Goal: Task Accomplishment & Management: Manage account settings

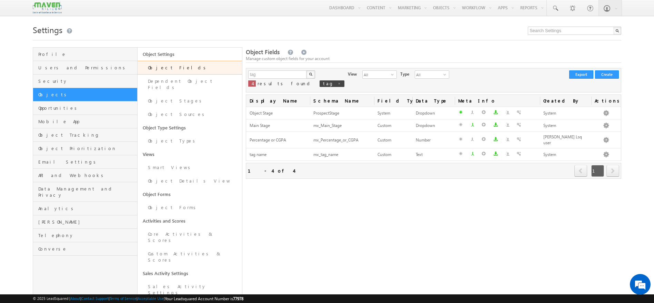
drag, startPoint x: 0, startPoint y: 0, endPoint x: 362, endPoint y: 204, distance: 415.5
click at [362, 204] on div "Object Fields Manage custom object fields for your account tag X 4 results foun…" at bounding box center [433, 255] width 375 height 417
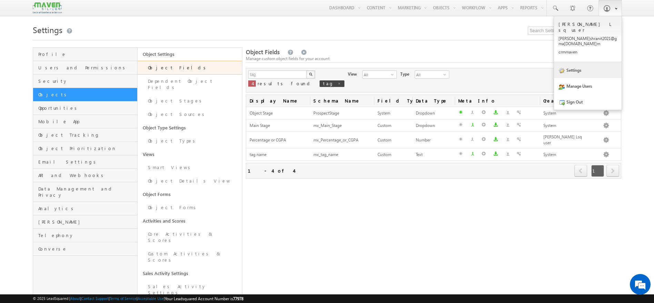
click at [590, 62] on link "Settings" at bounding box center [588, 70] width 68 height 16
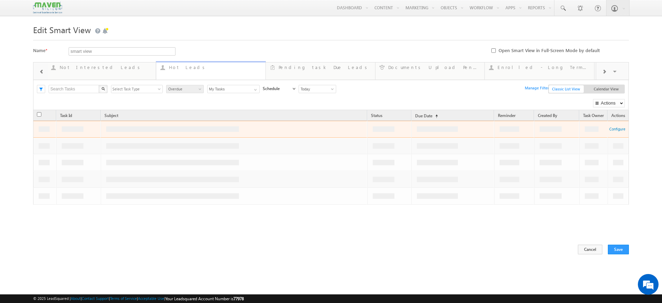
click at [223, 69] on div "Hot Leads" at bounding box center [215, 67] width 92 height 6
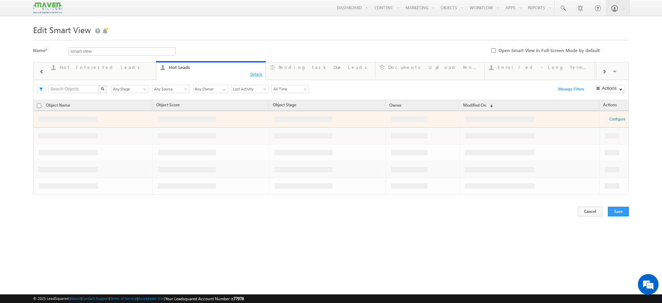
click at [255, 76] on div "Details" at bounding box center [256, 74] width 13 height 6
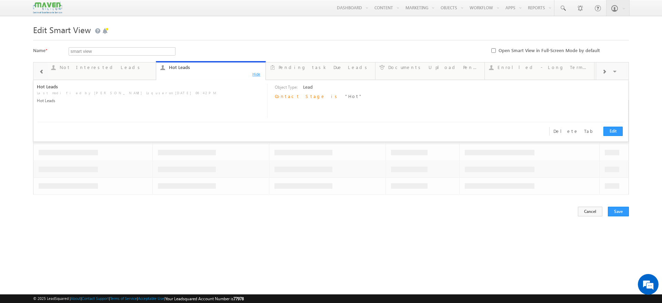
click at [255, 75] on div "Hide" at bounding box center [256, 74] width 13 height 6
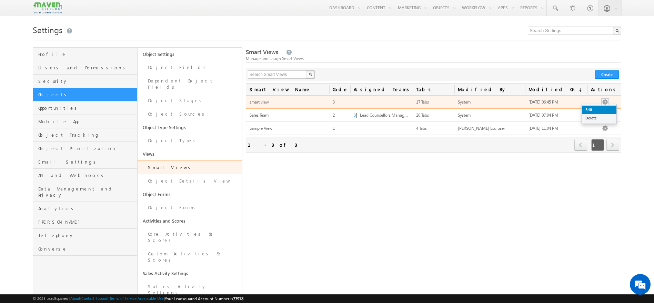
click at [590, 109] on link "Edit" at bounding box center [599, 109] width 34 height 8
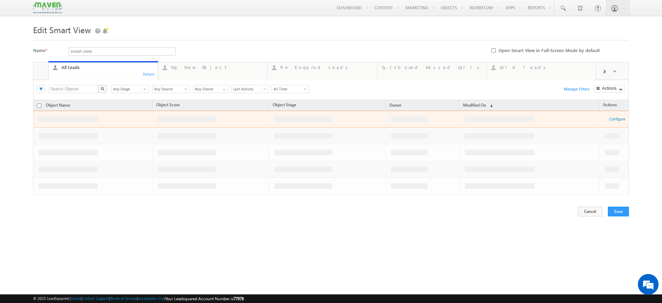
click at [309, 71] on link "Re Enquired Leads ... Details" at bounding box center [322, 70] width 110 height 17
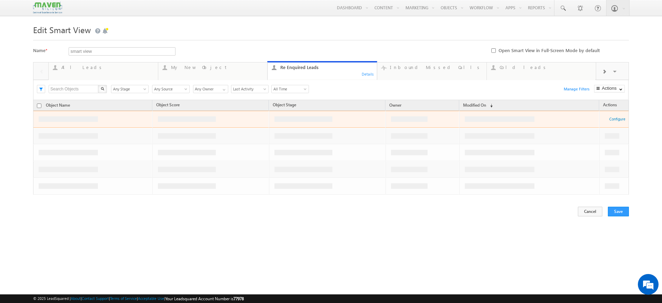
click at [369, 75] on div "Details" at bounding box center [367, 74] width 13 height 6
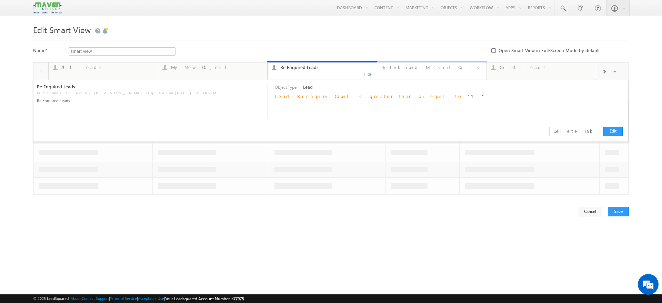
click at [408, 66] on div "Inbound Missed Calls" at bounding box center [436, 67] width 92 height 6
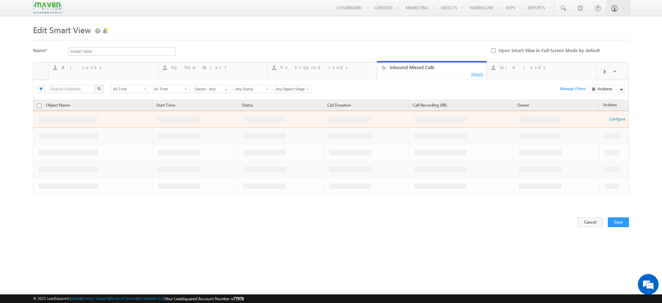
click at [474, 74] on div "Details" at bounding box center [477, 74] width 13 height 6
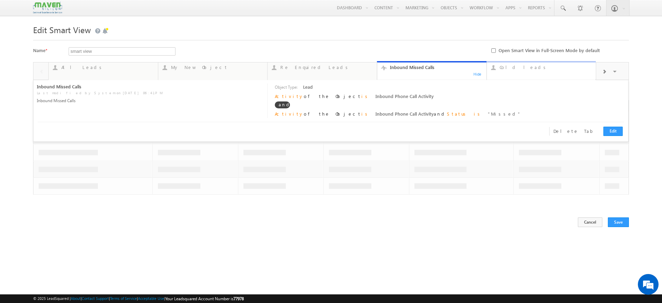
click at [525, 68] on div "Cold leads" at bounding box center [545, 67] width 92 height 6
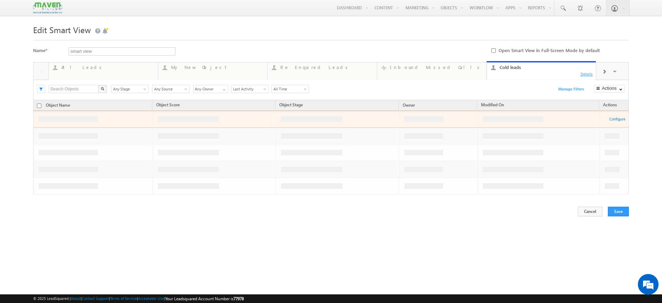
click at [588, 74] on div "Details" at bounding box center [586, 74] width 13 height 6
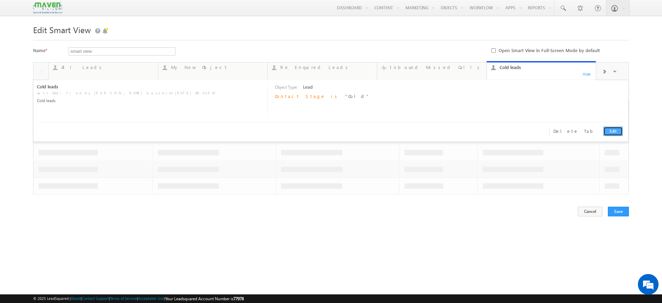
click at [619, 132] on link "Edit" at bounding box center [612, 130] width 19 height 9
type input "Cold leads"
type textarea "Cold leads"
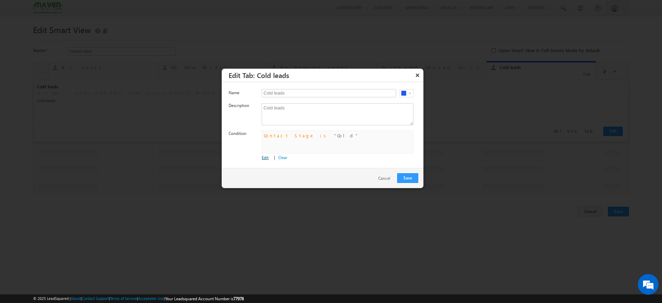
click at [266, 158] on link "Edit" at bounding box center [265, 157] width 7 height 5
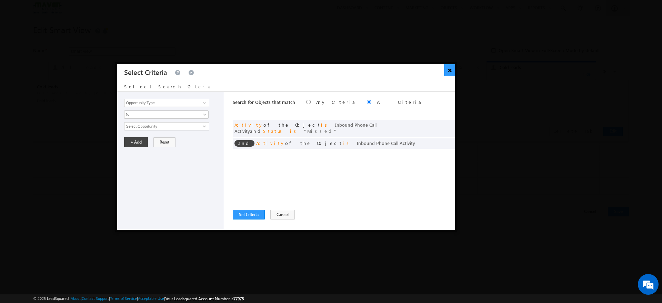
click at [452, 71] on button "×" at bounding box center [449, 70] width 11 height 12
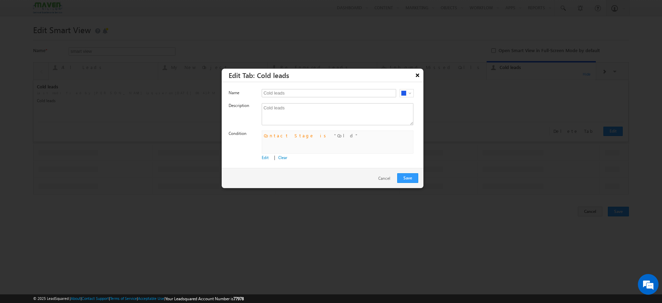
click at [418, 80] on button "×" at bounding box center [417, 75] width 11 height 12
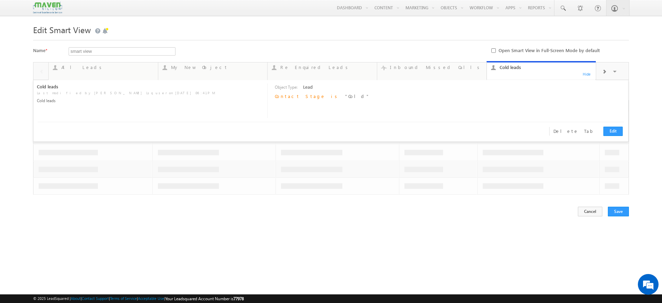
click at [605, 73] on span at bounding box center [604, 72] width 4 height 6
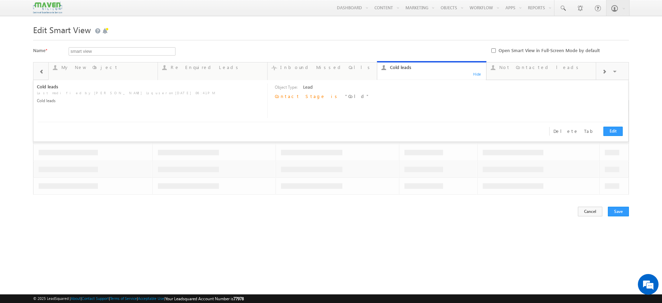
click at [451, 70] on div "Cold leads" at bounding box center [436, 67] width 92 height 6
click at [332, 66] on div "Inbound Missed Calls" at bounding box center [326, 67] width 92 height 6
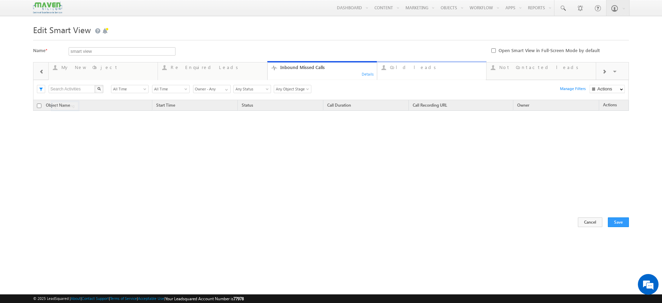
click at [416, 71] on link "Cold leads 0 Hide" at bounding box center [432, 70] width 110 height 19
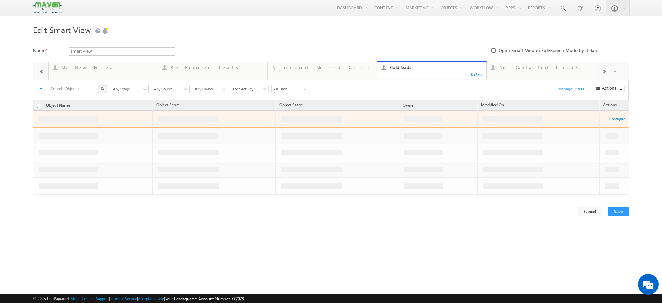
click at [476, 72] on div "Details" at bounding box center [476, 74] width 13 height 6
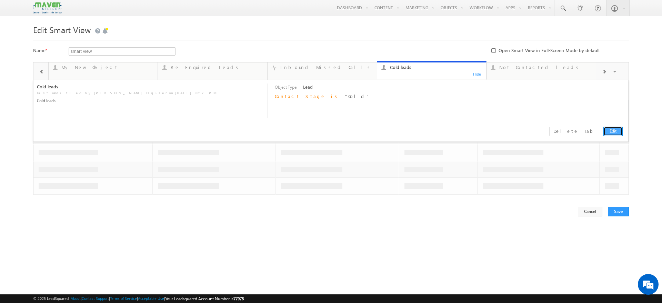
click at [615, 131] on link "Edit" at bounding box center [612, 130] width 19 height 9
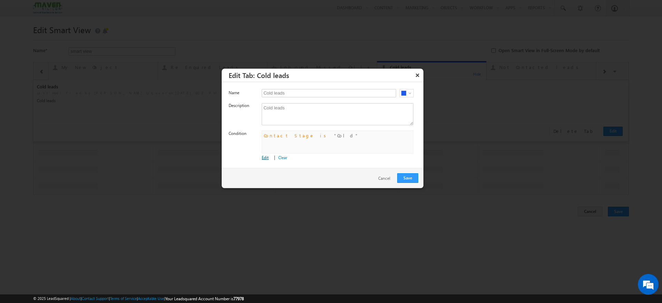
click at [265, 157] on link "Edit" at bounding box center [265, 157] width 7 height 5
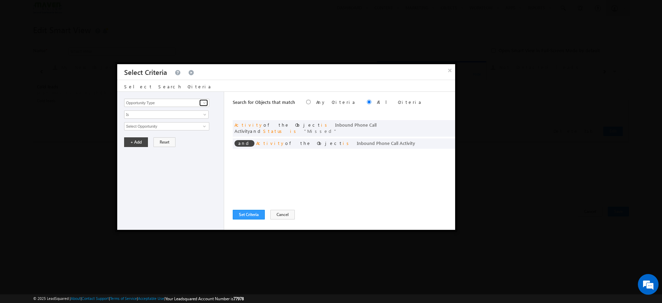
click at [204, 103] on span at bounding box center [205, 103] width 6 height 6
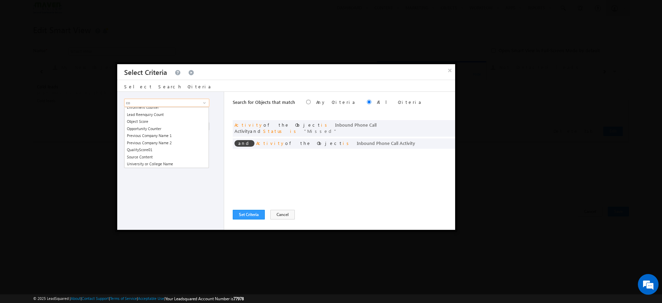
scroll to position [66, 0]
type input "co"
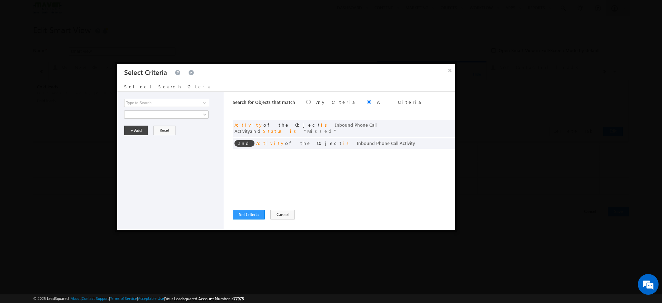
click at [171, 188] on div "Opportunity Type Object Activity Task Sales Group Prospect Id Academic Remarks …" at bounding box center [170, 161] width 107 height 138
click at [449, 73] on button "×" at bounding box center [449, 70] width 11 height 12
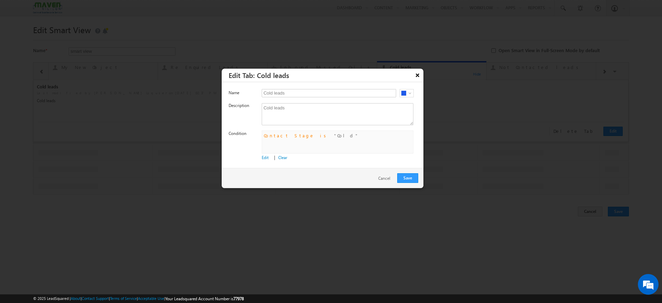
click at [418, 74] on button "×" at bounding box center [417, 75] width 11 height 12
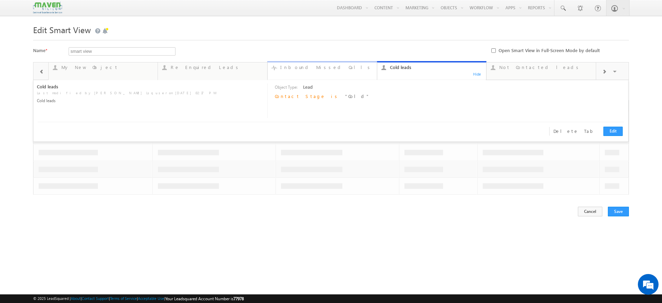
click at [297, 69] on div "Inbound Missed Calls" at bounding box center [326, 67] width 92 height 6
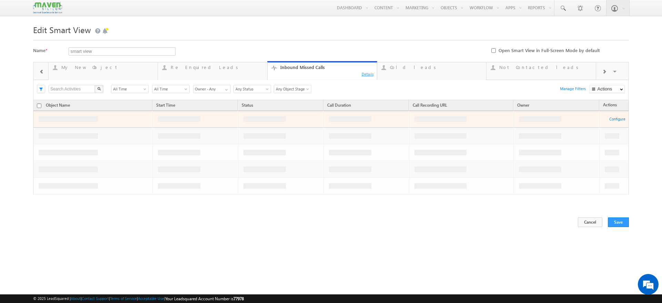
click at [367, 73] on div "Details" at bounding box center [367, 74] width 13 height 6
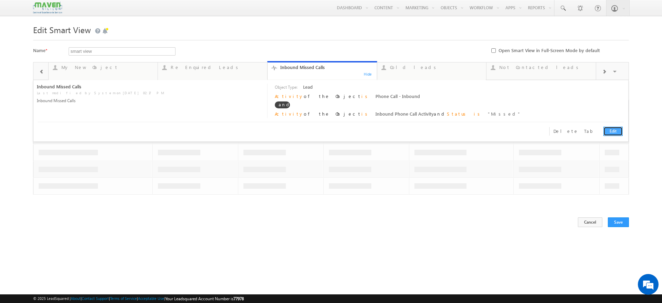
click at [614, 128] on link "Edit" at bounding box center [612, 130] width 19 height 9
type input "Inbound Missed Calls"
type textarea "Inbound Missed Calls"
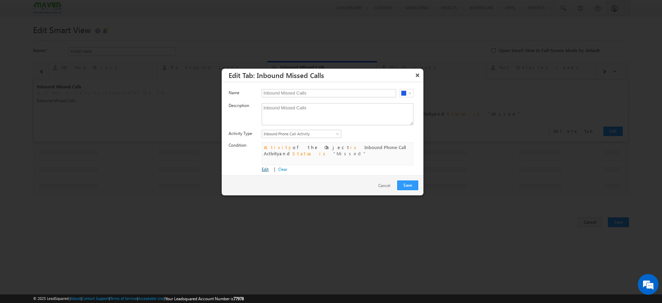
click at [262, 169] on link "Edit" at bounding box center [265, 168] width 7 height 5
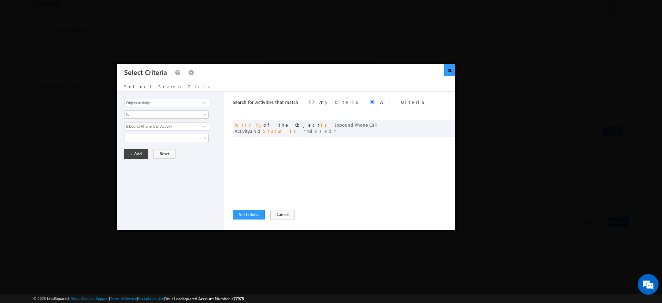
click at [450, 69] on button "×" at bounding box center [449, 70] width 11 height 12
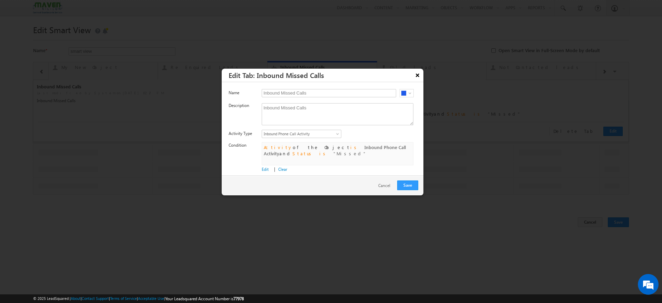
click at [414, 75] on button "×" at bounding box center [417, 75] width 11 height 12
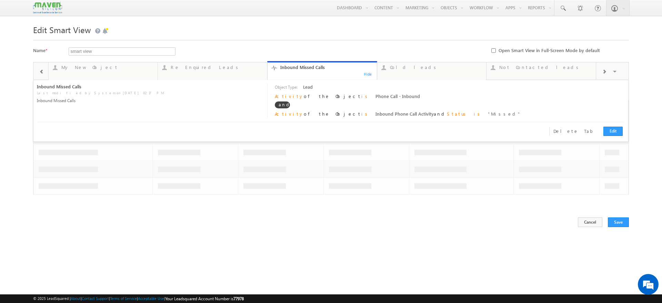
click at [602, 68] on div at bounding box center [604, 71] width 16 height 16
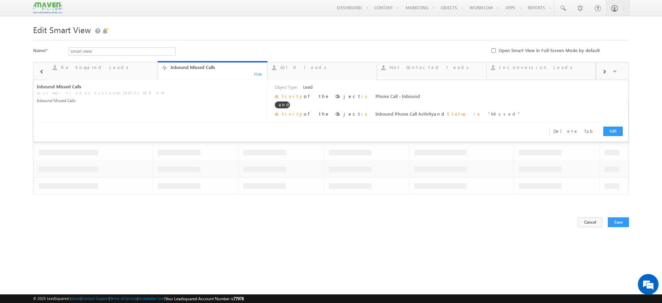
click at [602, 68] on div at bounding box center [604, 71] width 16 height 16
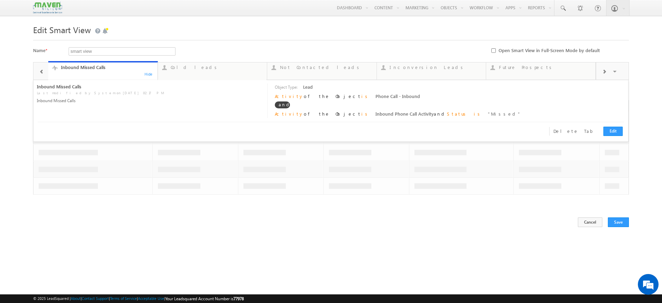
click at [602, 68] on div at bounding box center [604, 71] width 16 height 16
click at [604, 70] on span at bounding box center [604, 72] width 4 height 6
click at [439, 73] on link "Hot Leads ... Details" at bounding box center [431, 70] width 110 height 19
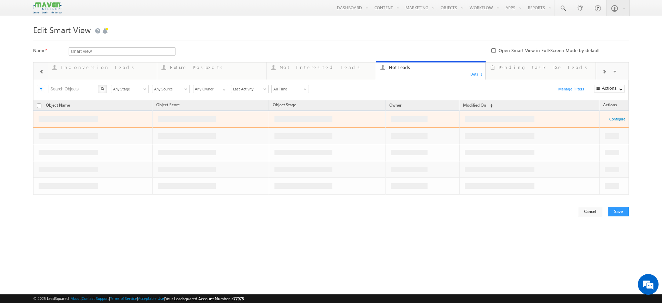
click at [477, 73] on div "Details" at bounding box center [476, 74] width 13 height 6
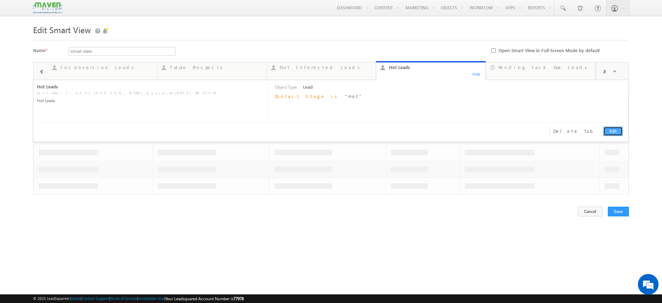
click at [608, 133] on link "Edit" at bounding box center [612, 130] width 19 height 9
type input "Hot Leads"
type textarea "Hot Leads"
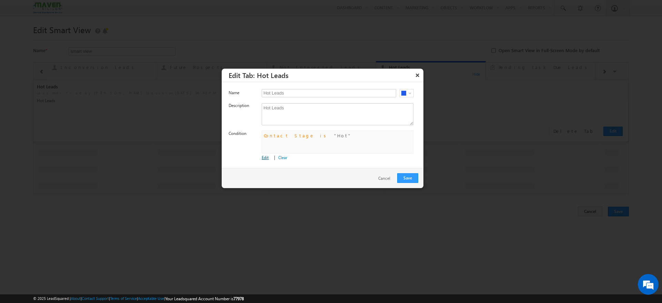
click at [264, 157] on link "Edit" at bounding box center [265, 157] width 7 height 5
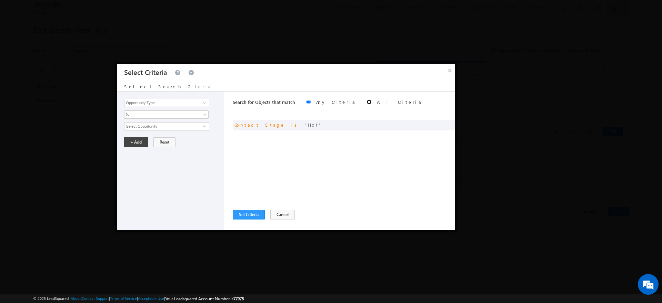
click at [367, 103] on input "radio" at bounding box center [369, 102] width 4 height 4
radio input "true"
click at [240, 217] on button "Set Criteria" at bounding box center [249, 214] width 32 height 10
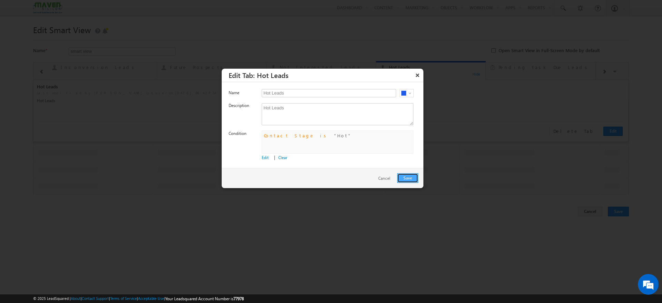
click at [412, 175] on button "Save" at bounding box center [407, 178] width 21 height 10
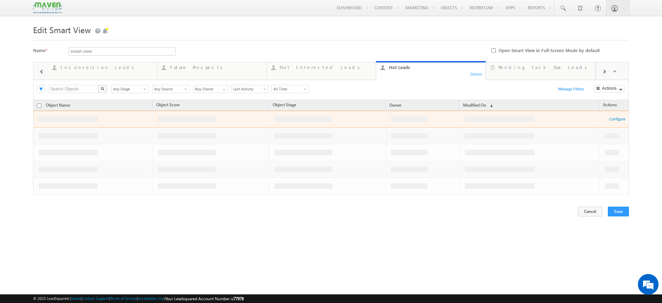
click at [42, 70] on span at bounding box center [41, 72] width 5 height 6
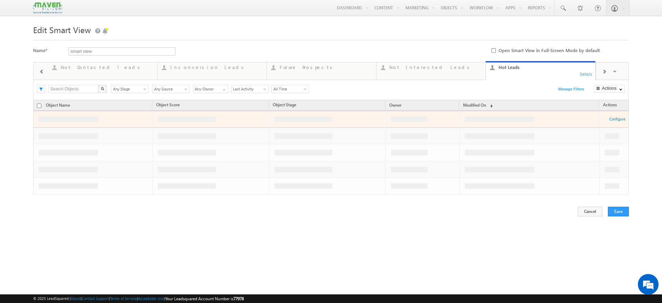
click at [42, 70] on span at bounding box center [41, 72] width 5 height 6
click at [226, 74] on link "Cold leads 0 Hide" at bounding box center [212, 70] width 110 height 19
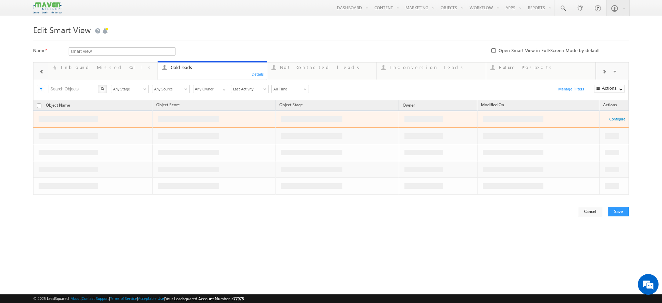
click at [258, 73] on div "Details" at bounding box center [257, 74] width 13 height 6
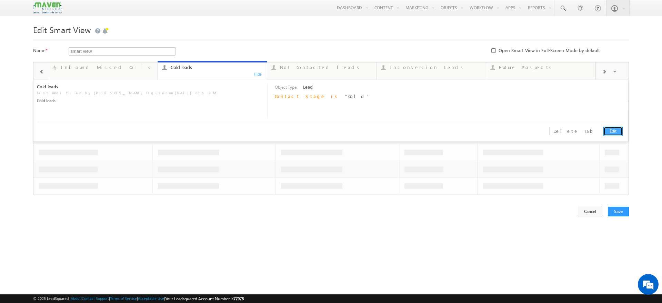
click at [614, 130] on link "Edit" at bounding box center [612, 130] width 19 height 9
type input "Cold leads"
type textarea "Cold leads"
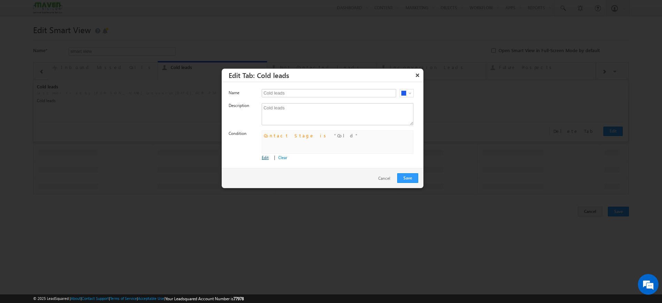
click at [265, 156] on link "Edit" at bounding box center [265, 157] width 7 height 5
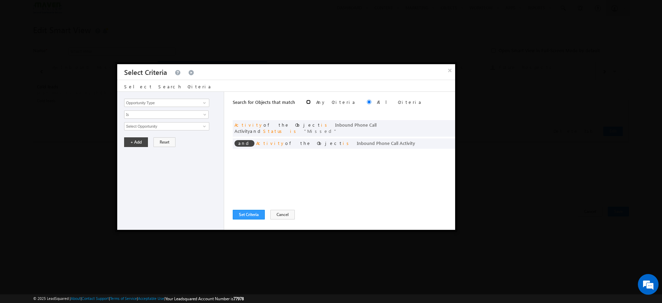
click at [306, 102] on input "radio" at bounding box center [308, 102] width 4 height 4
radio input "true"
click at [367, 102] on input "radio" at bounding box center [369, 102] width 4 height 4
radio input "true"
click at [201, 104] on link at bounding box center [203, 102] width 9 height 7
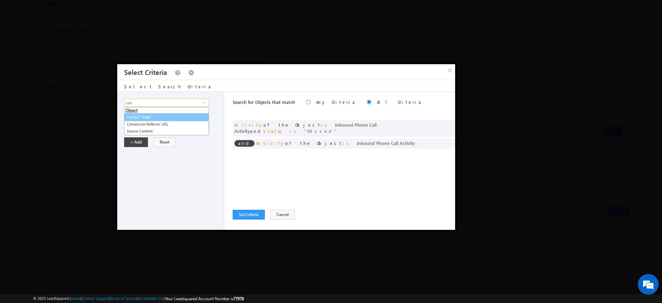
click at [154, 115] on link "Contact Stage" at bounding box center [166, 117] width 85 height 8
click at [204, 104] on span at bounding box center [205, 103] width 6 height 6
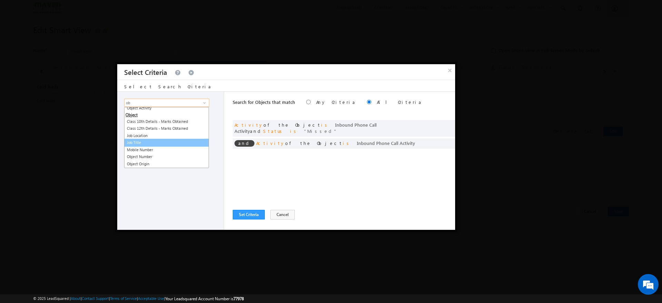
scroll to position [0, 0]
type input "o"
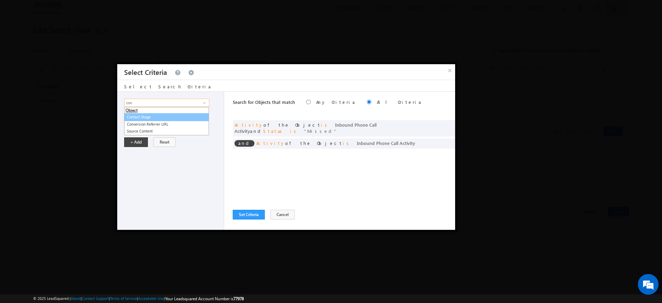
click at [155, 118] on link "Contact Stage" at bounding box center [166, 117] width 85 height 8
type input "Contact Stage"
click at [205, 127] on span "select" at bounding box center [206, 128] width 6 height 12
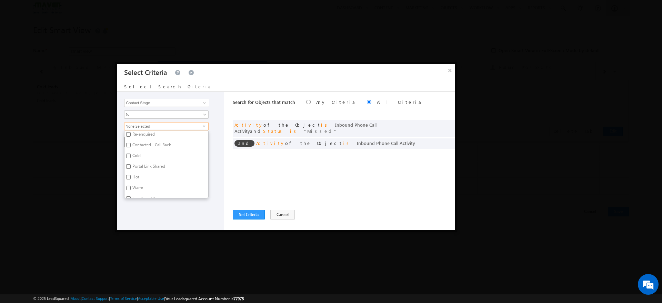
scroll to position [77, 0]
click at [133, 154] on label "Cold" at bounding box center [135, 155] width 23 height 11
click at [131, 154] on input "Cold" at bounding box center [128, 154] width 4 height 4
checkbox input "true"
click at [145, 202] on div "Opportunity Type Object Activity Task Sales Group Prospect Id Academic Remarks …" at bounding box center [170, 161] width 107 height 138
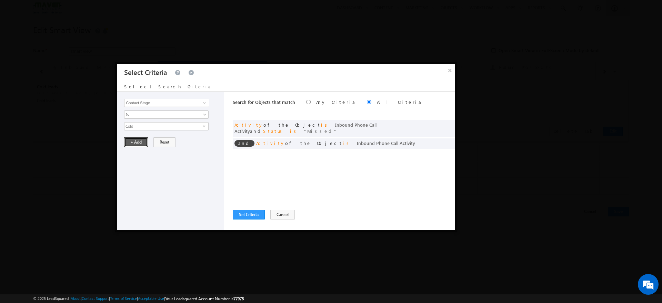
click at [141, 140] on button "+ Add" at bounding box center [136, 142] width 24 height 10
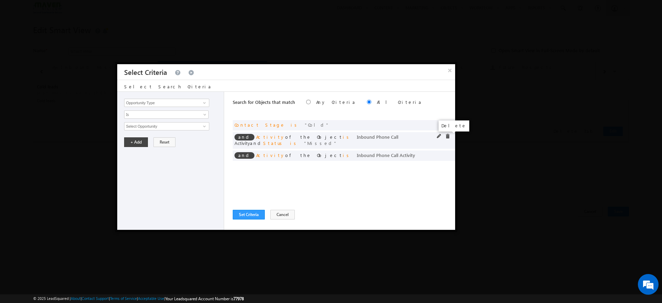
click at [447, 136] on span at bounding box center [447, 136] width 5 height 5
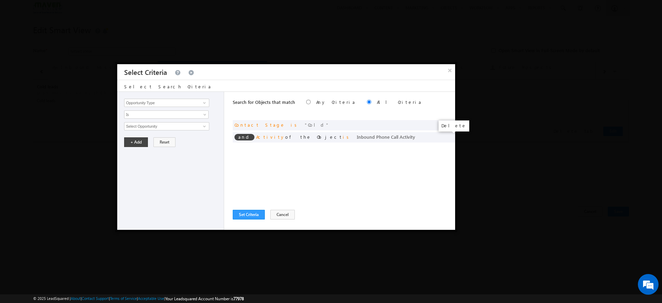
click at [0, 0] on span at bounding box center [0, 0] width 0 height 0
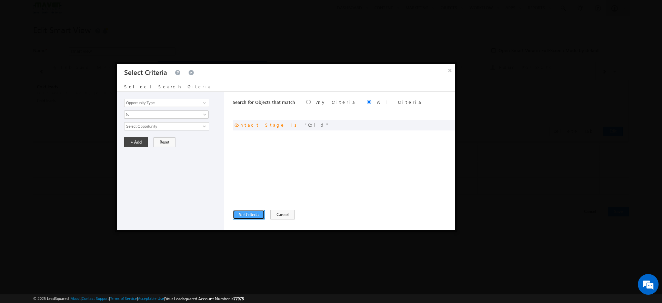
click at [249, 214] on button "Set Criteria" at bounding box center [249, 214] width 32 height 10
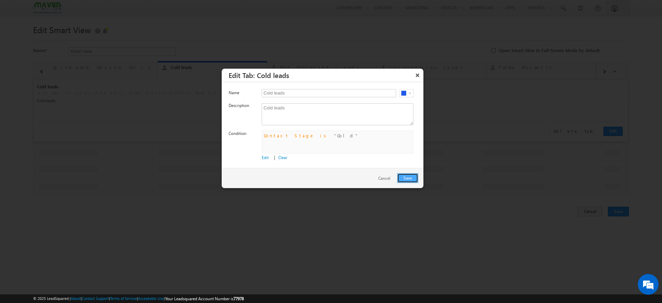
click at [403, 174] on button "Save" at bounding box center [407, 178] width 21 height 10
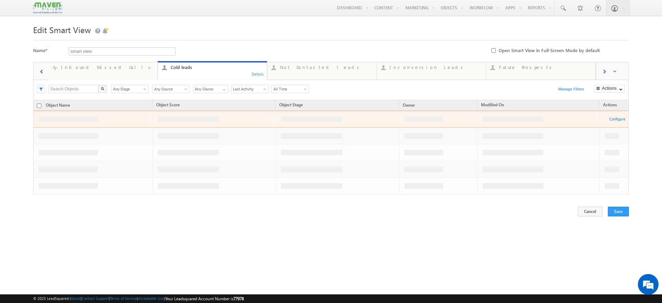
click at [43, 73] on span at bounding box center [41, 72] width 5 height 6
click at [186, 65] on div "Inbound Missed Calls" at bounding box center [217, 67] width 92 height 6
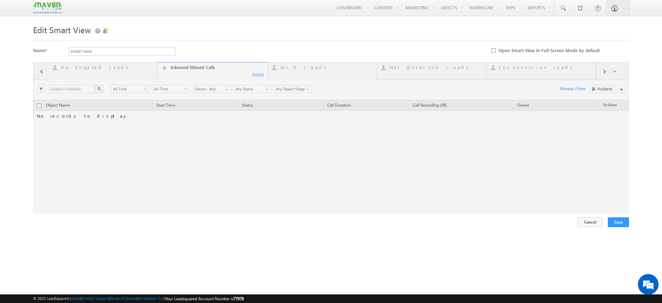
click at [257, 75] on div at bounding box center [330, 138] width 595 height 152
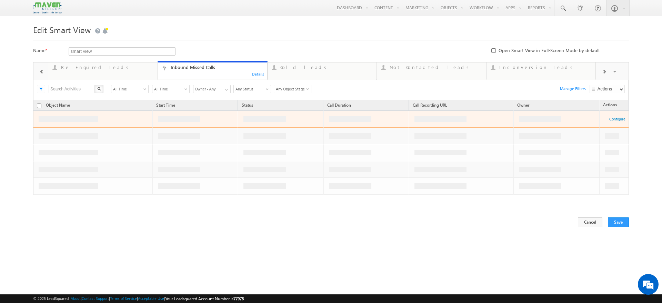
click at [258, 73] on div "Details" at bounding box center [258, 74] width 13 height 6
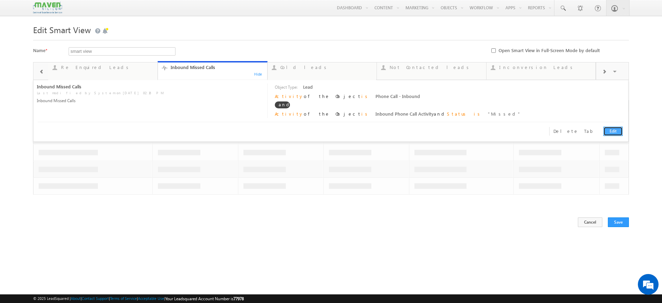
click at [616, 133] on link "Edit" at bounding box center [612, 130] width 19 height 9
type input "Inbound Missed Calls"
type textarea "Inbound Missed Calls"
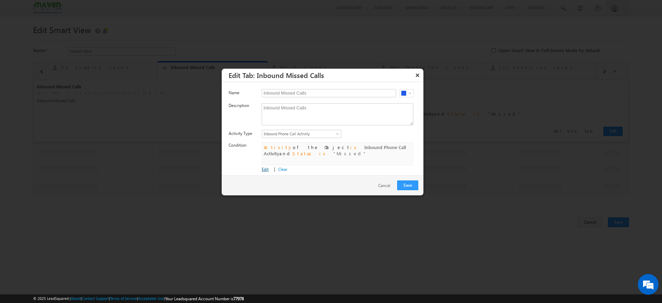
click at [265, 168] on link "Edit" at bounding box center [265, 168] width 7 height 5
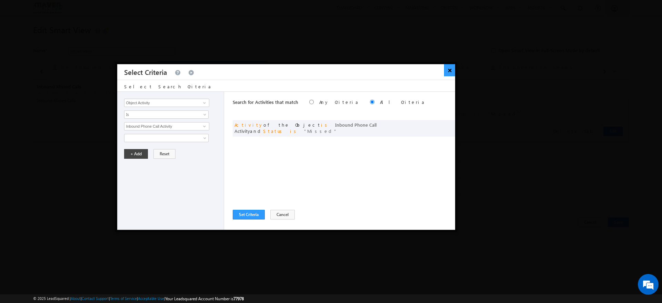
click at [450, 73] on button "×" at bounding box center [449, 70] width 11 height 12
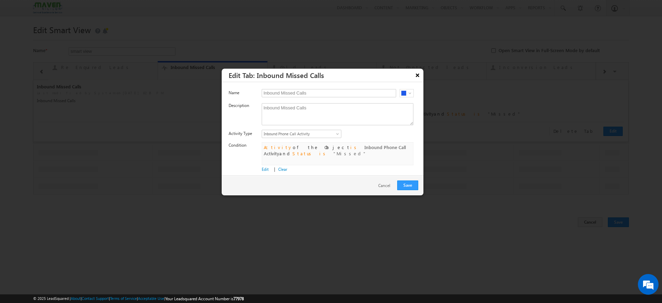
click at [415, 76] on button "×" at bounding box center [417, 75] width 11 height 12
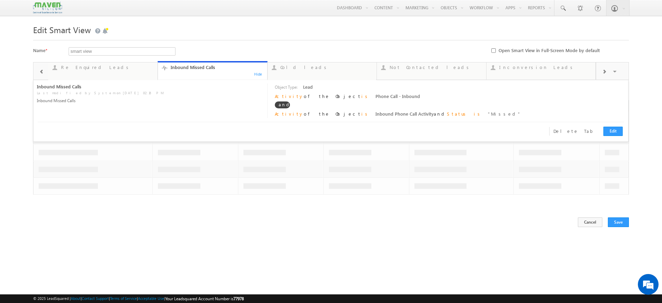
click at [606, 73] on div at bounding box center [604, 71] width 16 height 16
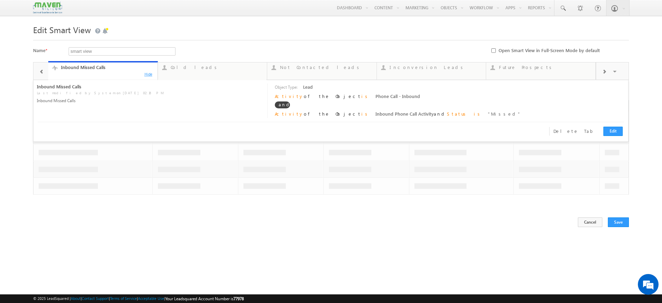
click at [147, 74] on div "Hide" at bounding box center [148, 74] width 13 height 6
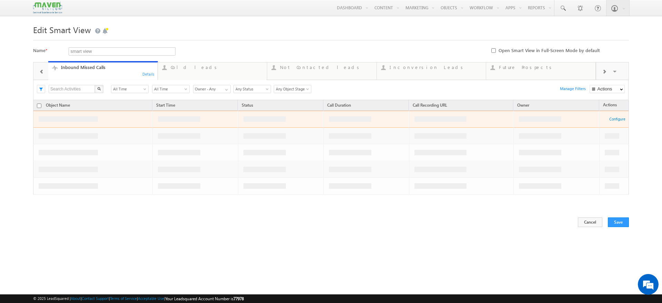
click at [604, 70] on span at bounding box center [604, 72] width 4 height 6
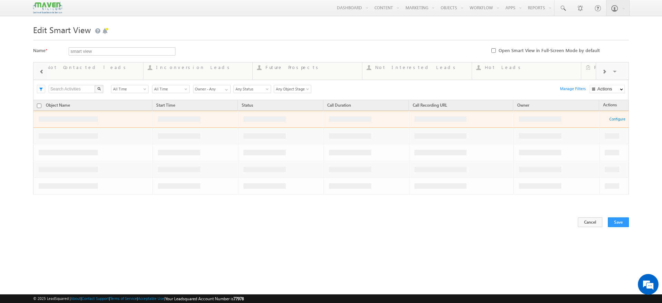
click at [604, 70] on span at bounding box center [604, 72] width 4 height 6
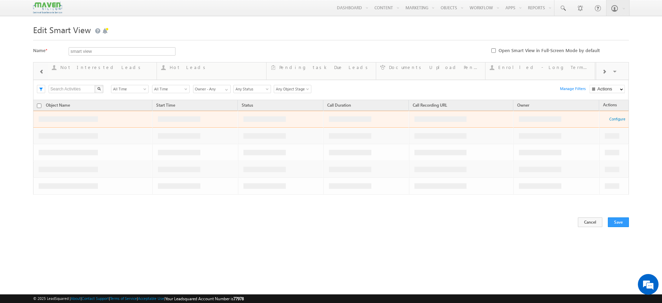
click at [604, 70] on span at bounding box center [604, 72] width 4 height 6
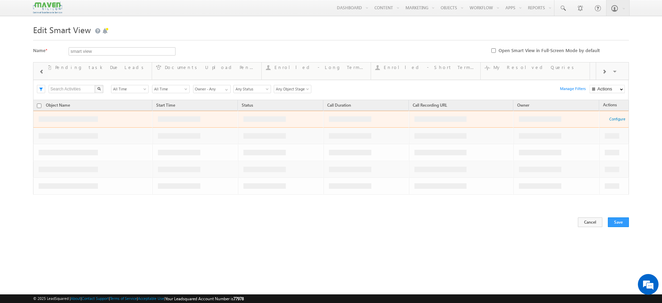
click at [604, 70] on span at bounding box center [604, 72] width 4 height 6
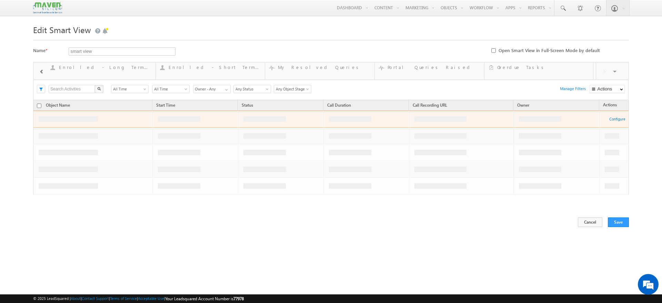
click at [604, 70] on div "Visible Tabs All Leads Default My New Objects Default Re Enquired Leads Default…" at bounding box center [612, 70] width 33 height 17
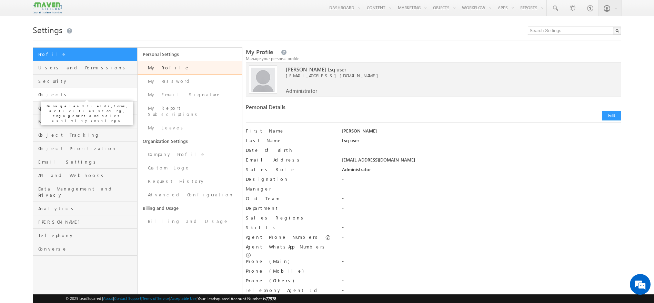
click at [75, 92] on span "Objects" at bounding box center [86, 94] width 97 height 6
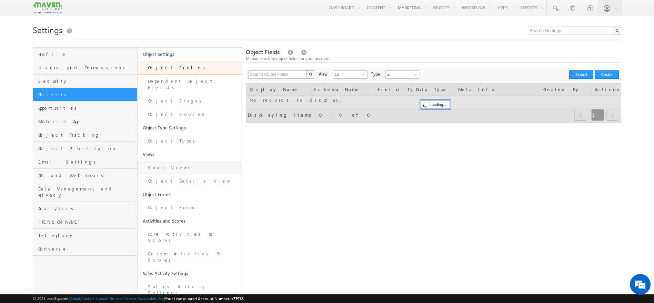
click at [188, 163] on link "Smart Views" at bounding box center [189, 167] width 104 height 13
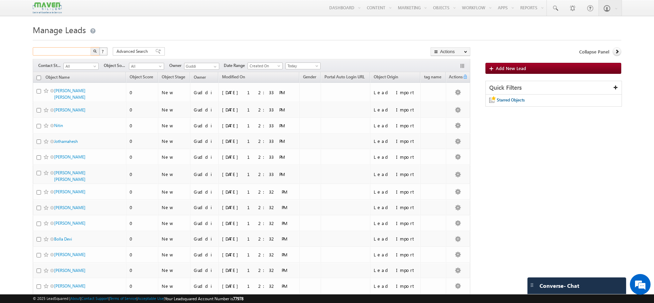
click at [87, 51] on input "text" at bounding box center [62, 51] width 59 height 8
paste input "8299881471"
type input "8299881471"
click at [93, 52] on img "button" at bounding box center [94, 50] width 3 height 3
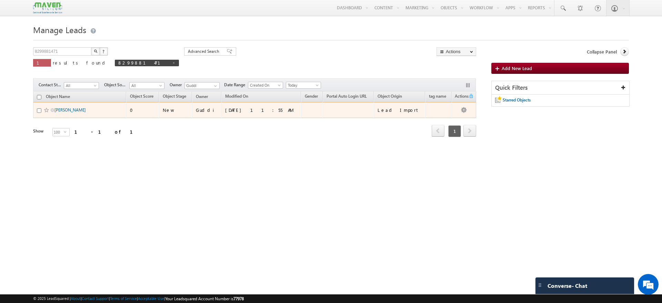
click at [77, 112] on link "[PERSON_NAME]" at bounding box center [69, 109] width 31 height 5
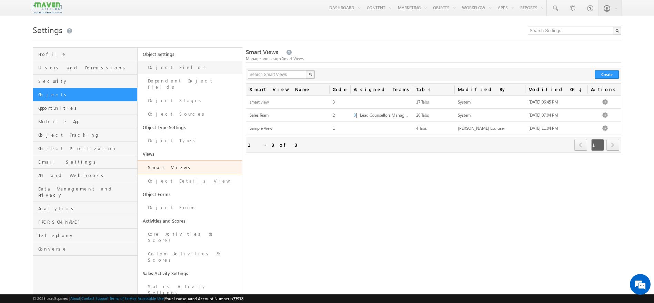
click at [194, 71] on link "Object Fields" at bounding box center [189, 67] width 104 height 13
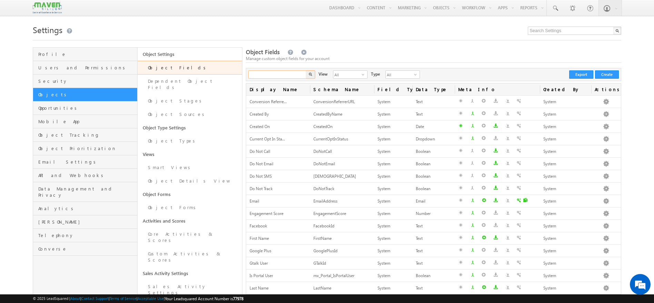
click at [272, 74] on input "text" at bounding box center [277, 74] width 59 height 8
type input "tag"
click at [310, 75] on img "button" at bounding box center [309, 73] width 3 height 3
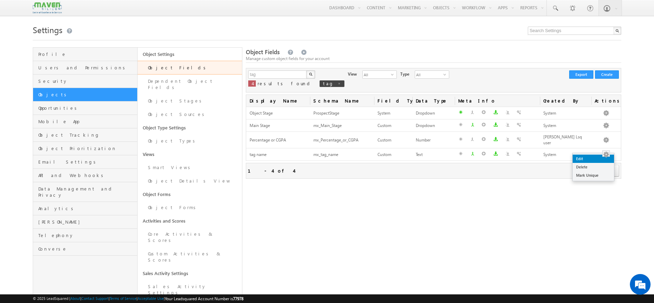
click at [593, 155] on link "Edit" at bounding box center [592, 158] width 41 height 8
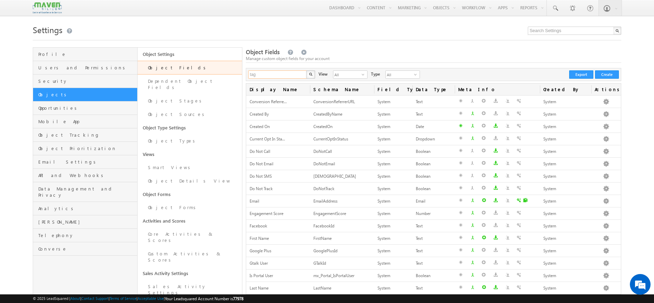
click at [284, 73] on input "tag" at bounding box center [277, 74] width 59 height 8
type input "t"
type input "course"
click at [311, 74] on img "button" at bounding box center [310, 73] width 3 height 3
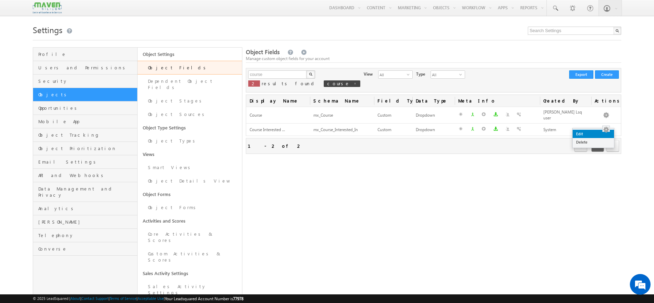
click at [582, 134] on link "Edit" at bounding box center [592, 134] width 41 height 8
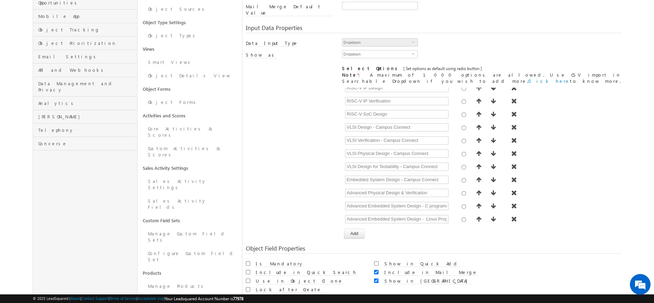
scroll to position [148, 0]
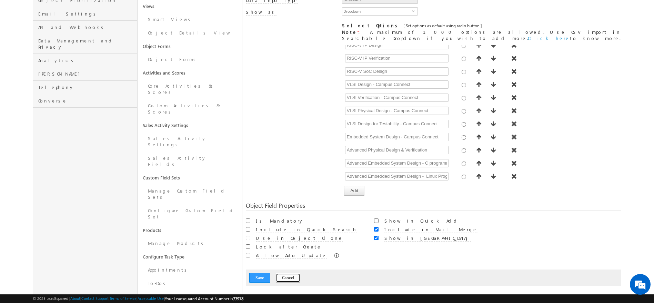
click at [290, 273] on button "Cancel" at bounding box center [288, 278] width 24 height 10
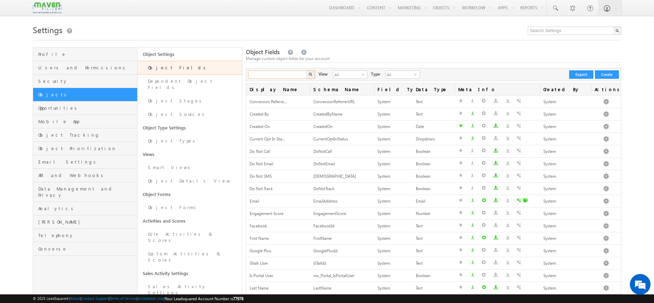
click at [284, 77] on input "text" at bounding box center [277, 74] width 59 height 8
type input "tag"
click at [309, 75] on img "button" at bounding box center [310, 73] width 3 height 3
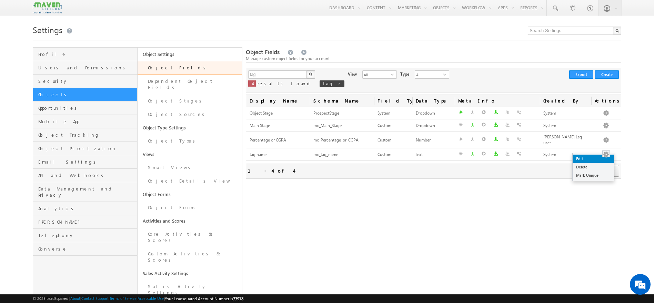
click at [596, 160] on link "Edit" at bounding box center [592, 158] width 41 height 8
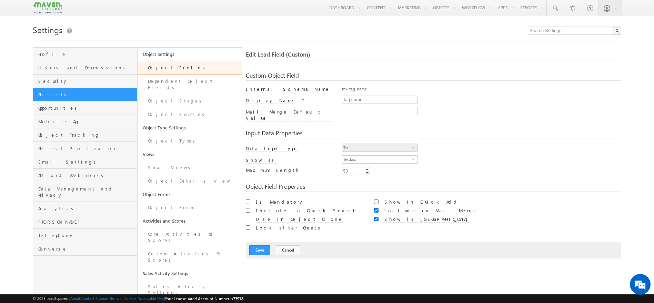
scroll to position [5, 0]
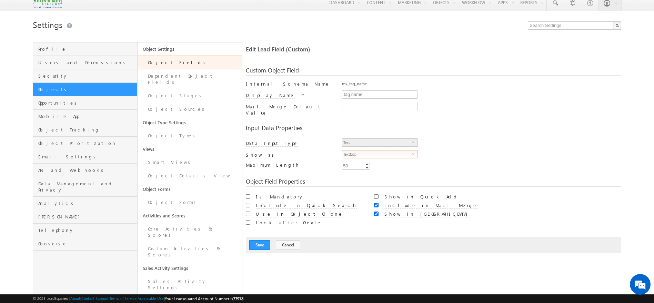
click at [370, 150] on span "Textbox" at bounding box center [377, 154] width 70 height 8
click at [414, 140] on span "select" at bounding box center [415, 145] width 6 height 12
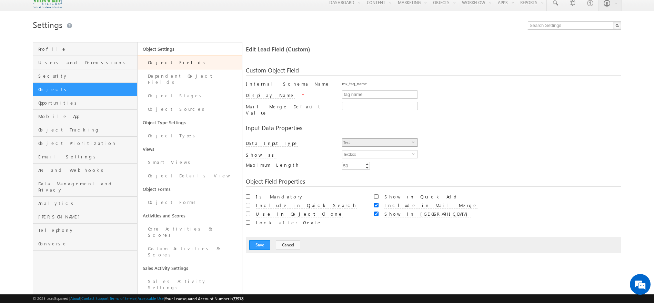
click at [414, 140] on span "select" at bounding box center [415, 145] width 6 height 12
click at [287, 241] on button "Cancel" at bounding box center [288, 245] width 24 height 10
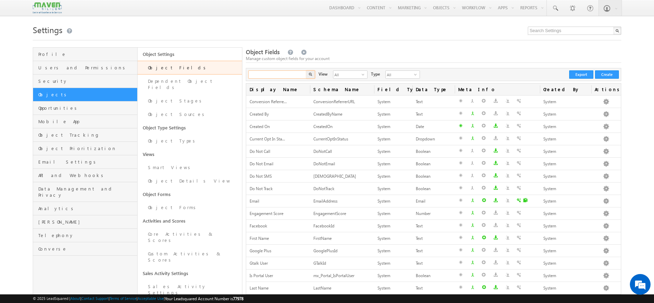
click at [280, 73] on input "text" at bounding box center [277, 74] width 59 height 8
type input "tag"
click at [313, 73] on button "button" at bounding box center [310, 74] width 9 height 8
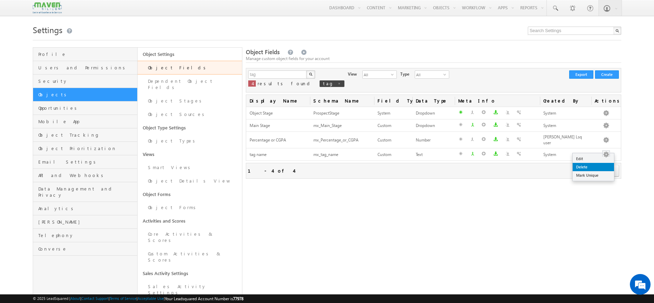
click at [590, 167] on link "Delete" at bounding box center [592, 167] width 41 height 8
click at [588, 163] on link "Delete" at bounding box center [592, 167] width 41 height 8
click at [588, 164] on div "first prev 1 next last" at bounding box center [596, 170] width 45 height 12
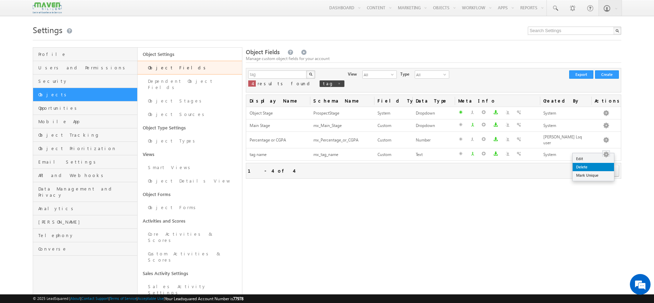
click at [588, 164] on div "first prev 1 next last" at bounding box center [596, 170] width 45 height 12
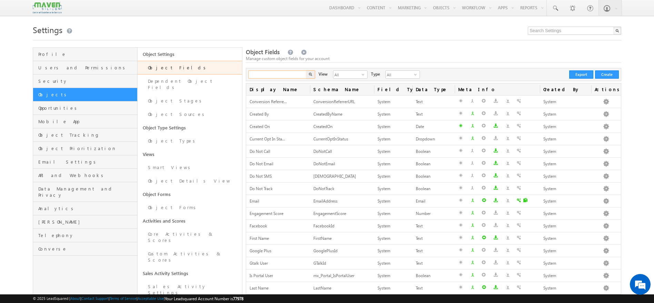
click at [267, 75] on input "text" at bounding box center [277, 74] width 59 height 8
type input "tag"
click at [306, 70] on button "button" at bounding box center [310, 74] width 9 height 8
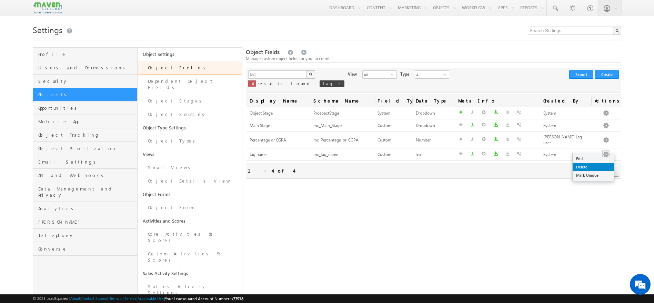
click at [586, 166] on link "Delete" at bounding box center [592, 167] width 41 height 8
click at [580, 163] on link "Delete" at bounding box center [592, 167] width 41 height 8
click at [579, 156] on td "System" at bounding box center [565, 154] width 51 height 12
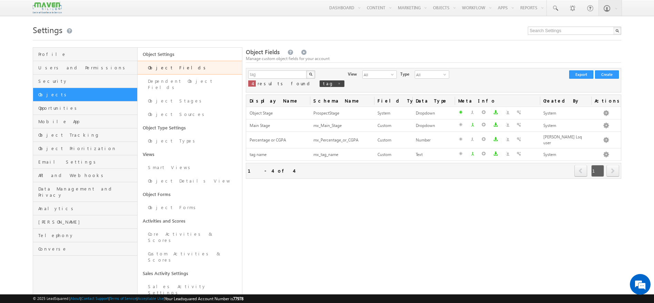
click at [442, 242] on div "Object Fields Manage custom object fields for your account tag X 4 results foun…" at bounding box center [433, 255] width 375 height 417
click at [593, 167] on link "Delete" at bounding box center [592, 167] width 41 height 8
click at [593, 167] on span "1" at bounding box center [597, 171] width 13 height 12
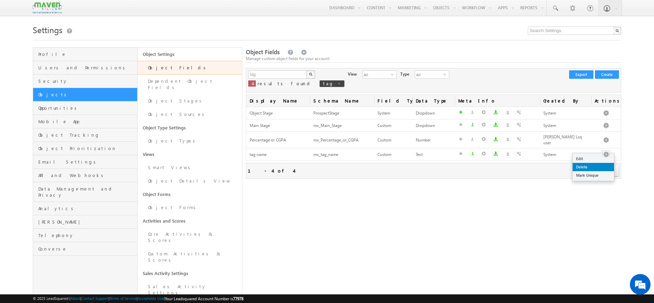
click at [593, 167] on span "1" at bounding box center [597, 171] width 13 height 12
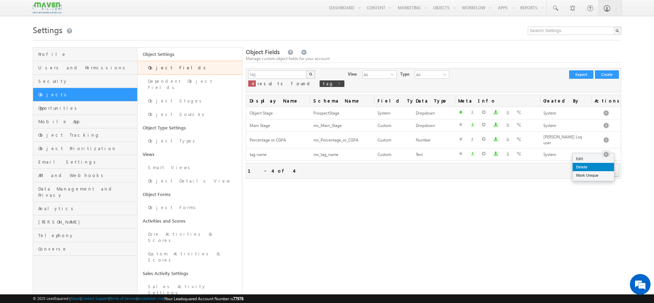
click at [593, 167] on span "1" at bounding box center [597, 171] width 13 height 12
click at [594, 158] on link "Edit" at bounding box center [592, 158] width 41 height 8
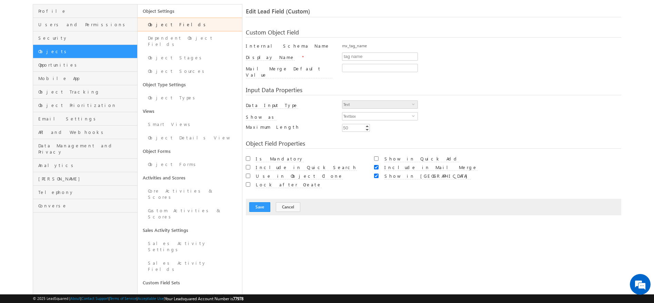
scroll to position [50, 0]
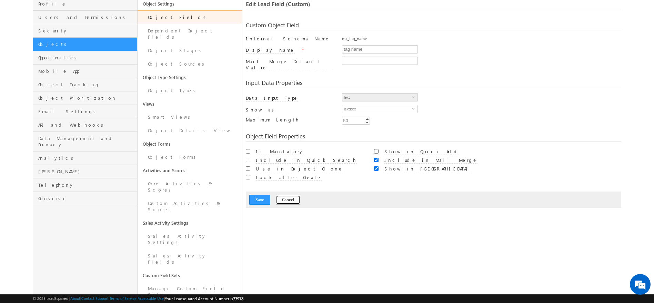
click at [276, 195] on button "Cancel" at bounding box center [288, 200] width 24 height 10
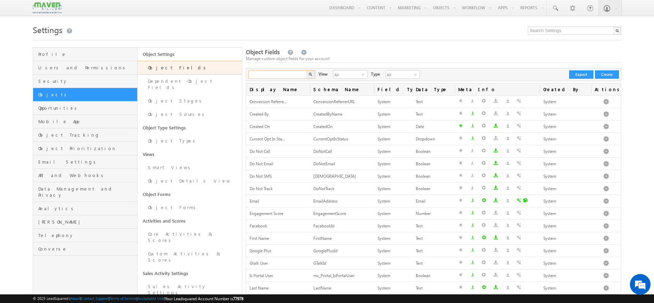
click at [285, 71] on input "text" at bounding box center [277, 74] width 59 height 8
click at [308, 76] on button "button" at bounding box center [310, 74] width 9 height 8
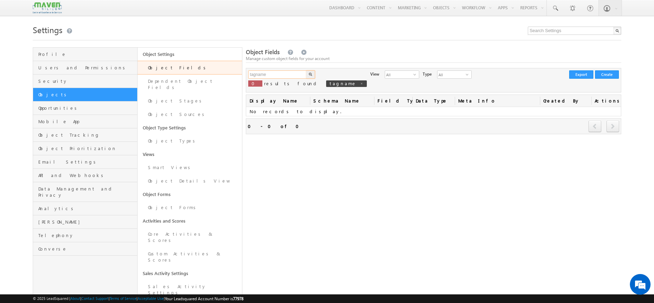
click at [288, 75] on input "tagname" at bounding box center [277, 74] width 59 height 8
click at [309, 75] on img "button" at bounding box center [310, 73] width 3 height 3
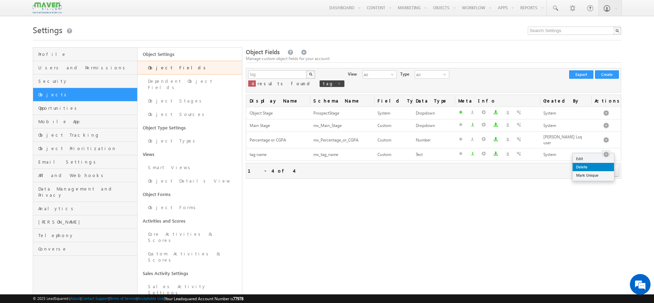
click at [583, 165] on link "Delete" at bounding box center [592, 167] width 41 height 8
click at [583, 165] on span "prev" at bounding box center [580, 171] width 13 height 12
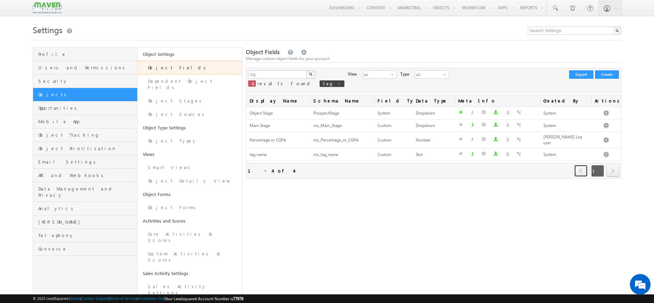
click at [583, 165] on span "prev" at bounding box center [580, 171] width 13 height 12
click at [337, 83] on span at bounding box center [338, 83] width 3 height 3
type input "Search Object Fields"
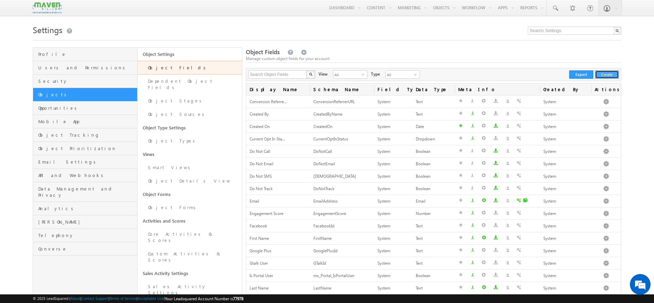
click at [613, 74] on button "Create" at bounding box center [607, 74] width 24 height 8
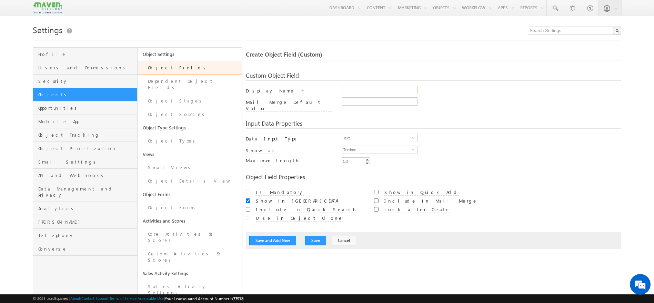
click at [363, 91] on input "Display Name" at bounding box center [380, 90] width 76 height 8
click at [350, 89] on input "tagname" at bounding box center [380, 90] width 76 height 8
type input "tagsname"
click at [373, 134] on span "Text" at bounding box center [377, 138] width 70 height 8
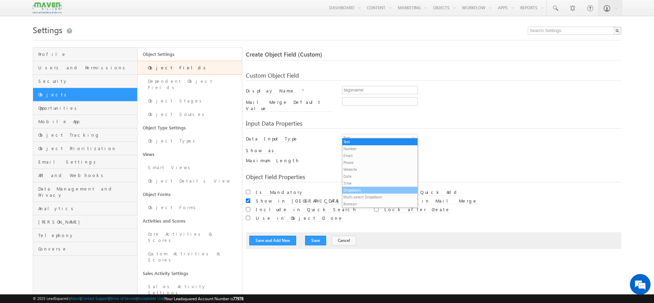
click at [363, 191] on li "Dropdown" at bounding box center [379, 189] width 75 height 7
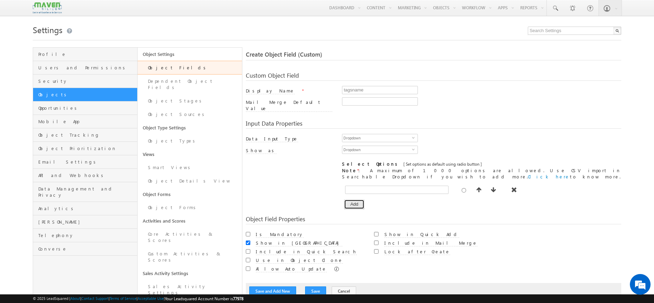
click at [358, 199] on button "Add" at bounding box center [354, 204] width 20 height 10
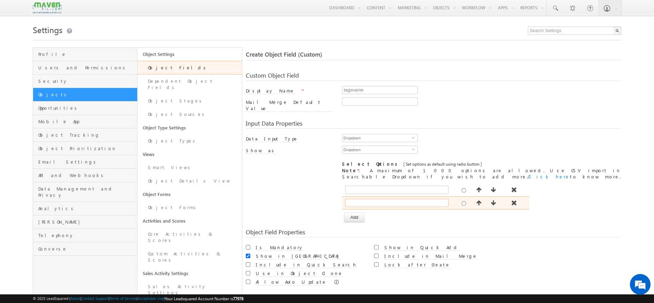
click at [359, 198] on input "text" at bounding box center [396, 202] width 103 height 8
paste input "MTech - JOC with YOP (old CRM leads)"
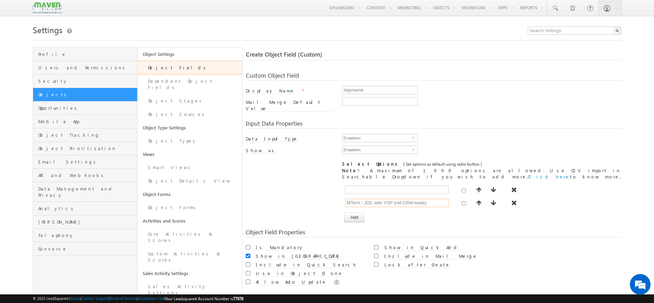
scroll to position [13, 0]
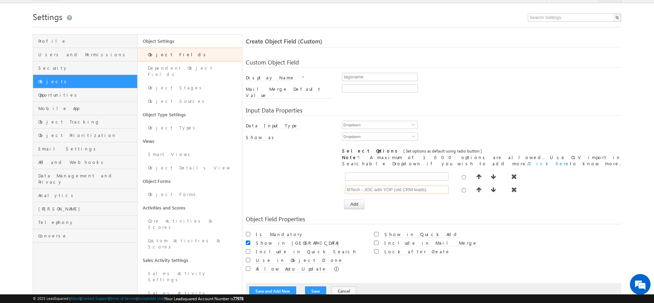
type input "MTech - JOC with YOP (old CRM leads)"
click at [377, 240] on input "Include in Mail Merge" at bounding box center [376, 242] width 4 height 4
checkbox input "true"
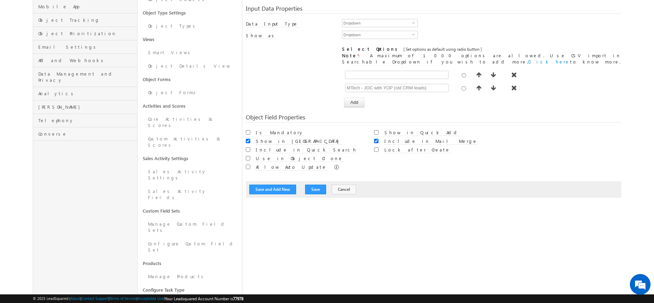
scroll to position [116, 0]
click at [318, 183] on button "Save" at bounding box center [315, 188] width 21 height 10
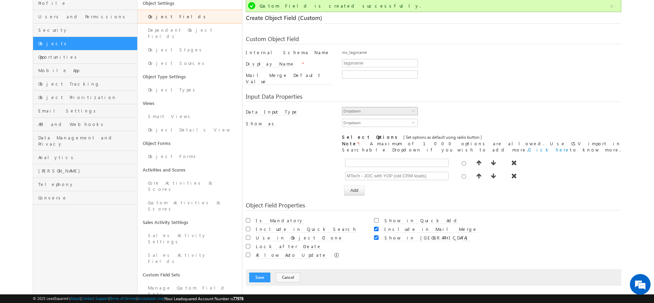
scroll to position [45, 0]
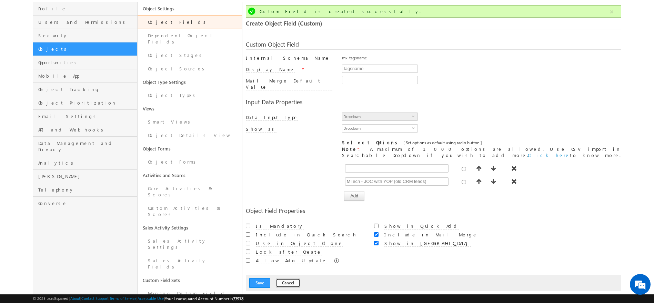
click at [285, 278] on button "Cancel" at bounding box center [288, 283] width 24 height 10
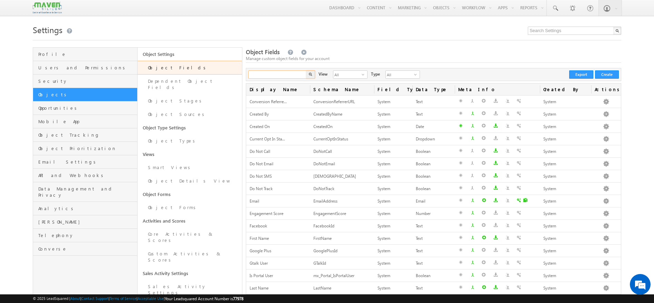
click at [283, 72] on input "text" at bounding box center [277, 74] width 59 height 8
type input "tag"
click at [311, 74] on img "button" at bounding box center [310, 73] width 3 height 3
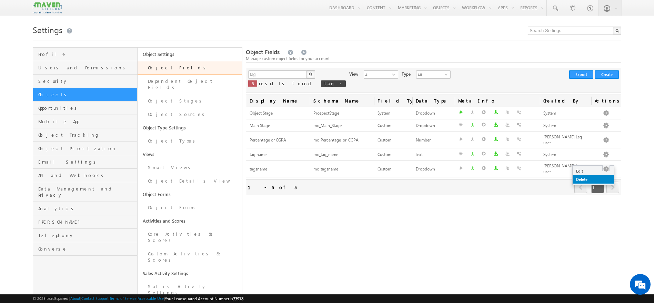
click at [589, 177] on link "Delete" at bounding box center [592, 179] width 41 height 8
click at [589, 181] on div "first prev 1 next last" at bounding box center [596, 187] width 45 height 12
click at [521, 188] on div "Object Fields Manage custom object fields for your account tag X 5 results foun…" at bounding box center [433, 255] width 375 height 417
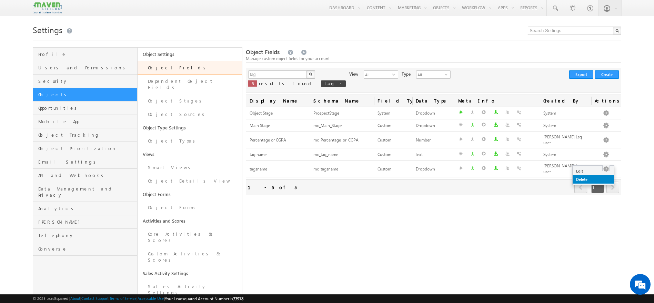
click at [586, 179] on link "Delete" at bounding box center [592, 179] width 41 height 8
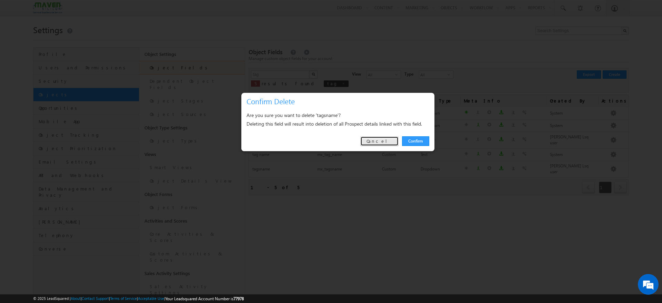
click at [383, 142] on link "Cancel" at bounding box center [379, 141] width 38 height 10
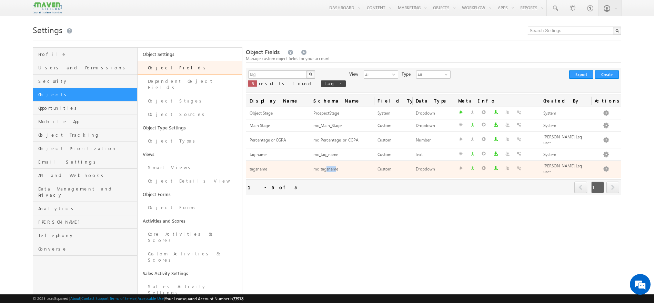
drag, startPoint x: 337, startPoint y: 162, endPoint x: 327, endPoint y: 162, distance: 9.7
click at [327, 165] on div "mx_tagsname" at bounding box center [341, 168] width 57 height 7
click at [345, 165] on div "mx_tagsname" at bounding box center [341, 168] width 57 height 7
drag, startPoint x: 344, startPoint y: 162, endPoint x: 313, endPoint y: 168, distance: 31.5
click at [313, 168] on td "mx_tagsname" at bounding box center [342, 169] width 64 height 17
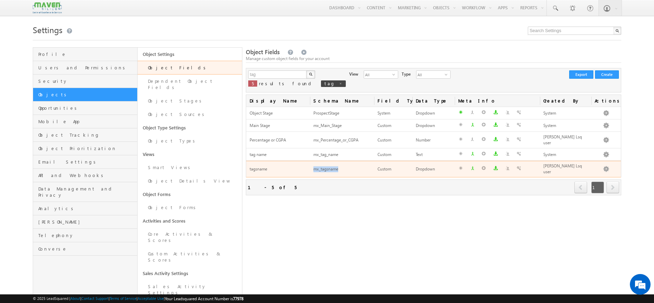
copy div "mx_tagsname"
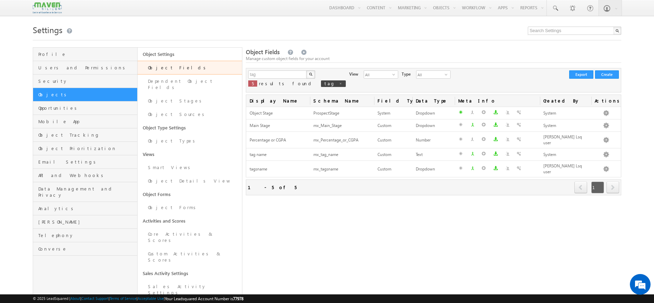
click at [343, 37] on div at bounding box center [327, 38] width 588 height 4
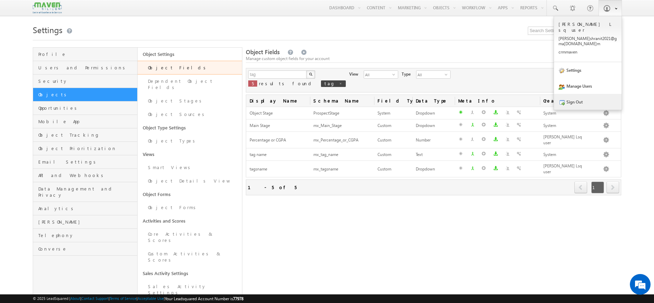
click at [569, 94] on link "Sign Out" at bounding box center [588, 102] width 68 height 16
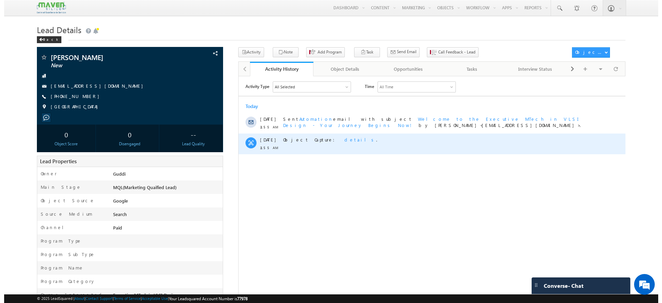
click at [344, 139] on span "details" at bounding box center [360, 139] width 32 height 6
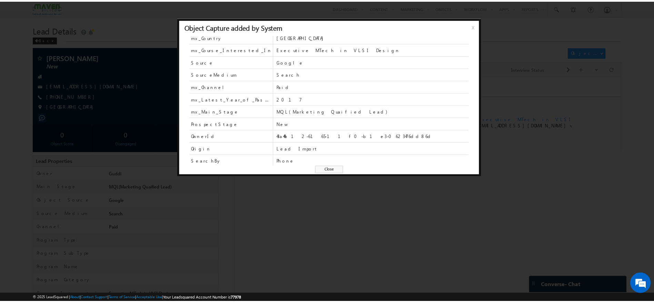
scroll to position [42, 0]
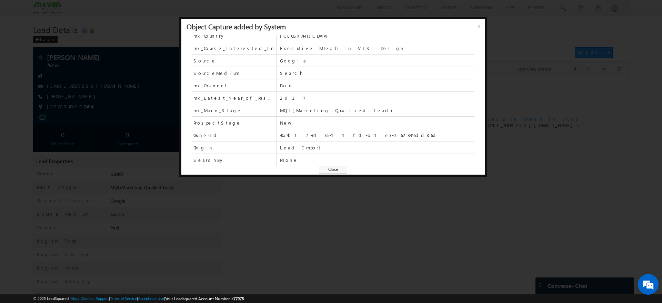
click at [478, 22] on span "x" at bounding box center [480, 28] width 6 height 12
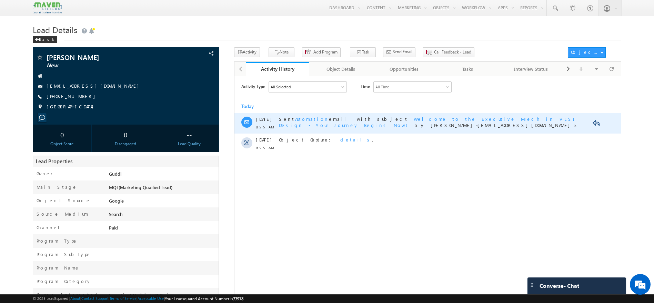
scroll to position [0, 0]
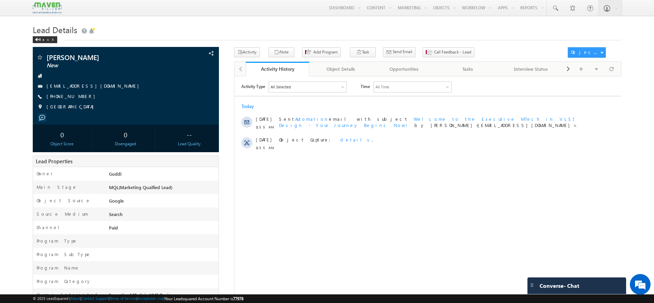
click at [422, 89] on div "All Time" at bounding box center [412, 86] width 78 height 10
click at [325, 86] on div "All Selected" at bounding box center [307, 86] width 78 height 10
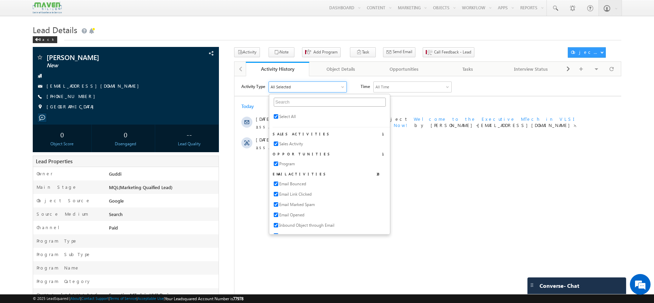
click at [436, 171] on div "Activity Type All Selected Select All Sales Activities 1 Sales Activity Opportu…" at bounding box center [427, 167] width 387 height 172
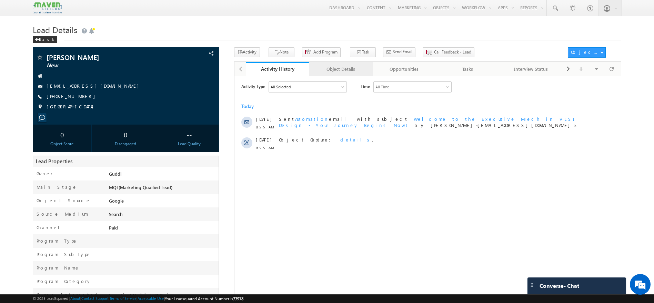
click at [352, 69] on div "Object Details" at bounding box center [341, 69] width 52 height 8
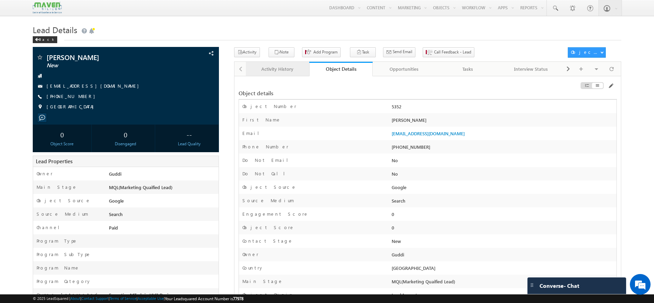
click at [279, 69] on div "Activity History" at bounding box center [277, 69] width 52 height 8
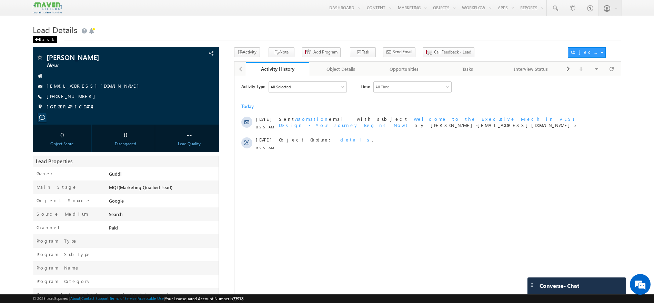
click at [42, 39] on div "Back" at bounding box center [45, 39] width 24 height 7
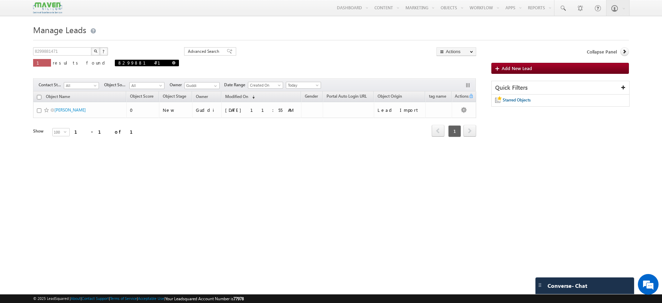
click at [172, 65] on link at bounding box center [173, 63] width 3 height 6
type input "Search Objects"
